Goal: Task Accomplishment & Management: Manage account settings

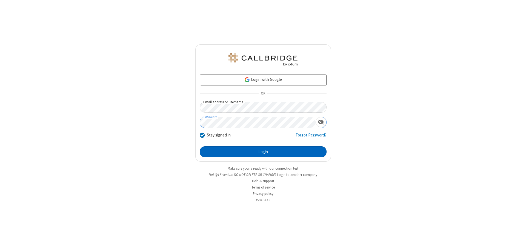
click at [263, 152] on button "Login" at bounding box center [263, 151] width 127 height 11
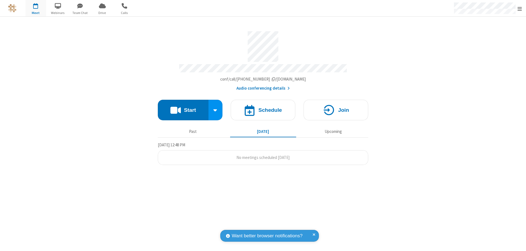
click at [520, 8] on span "Open menu" at bounding box center [520, 8] width 4 height 5
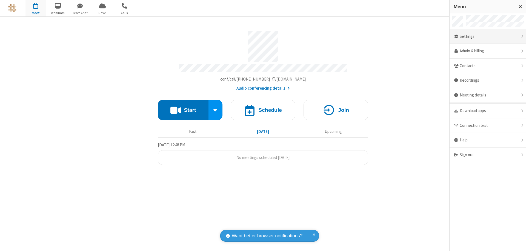
click at [488, 36] on div "Settings" at bounding box center [488, 36] width 76 height 15
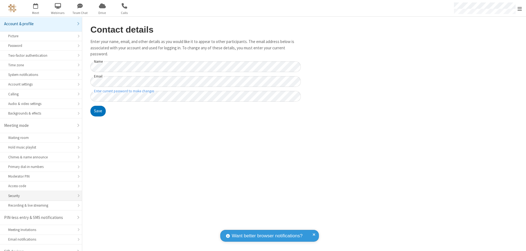
click at [39, 193] on div "Security" at bounding box center [40, 195] width 65 height 5
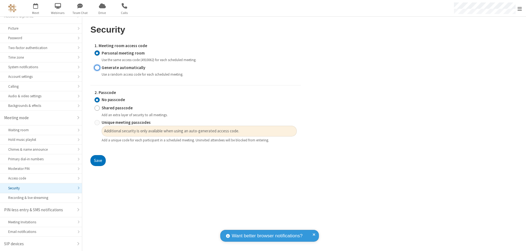
click at [97, 67] on input "Generate automatically" at bounding box center [97, 68] width 5 height 6
radio input "true"
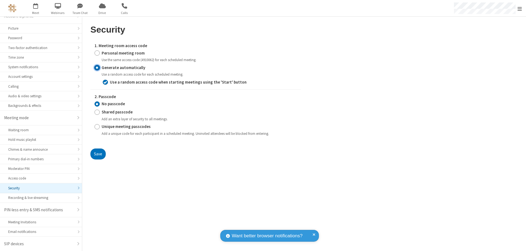
click at [98, 154] on button "Save" at bounding box center [97, 154] width 15 height 11
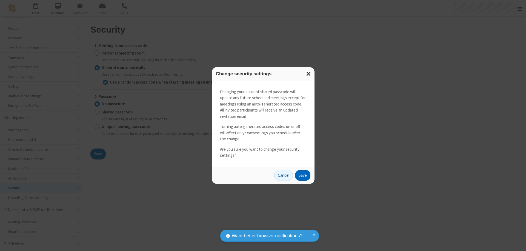
click at [303, 175] on button "Save" at bounding box center [302, 175] width 15 height 11
